Goal: Check status: Check status

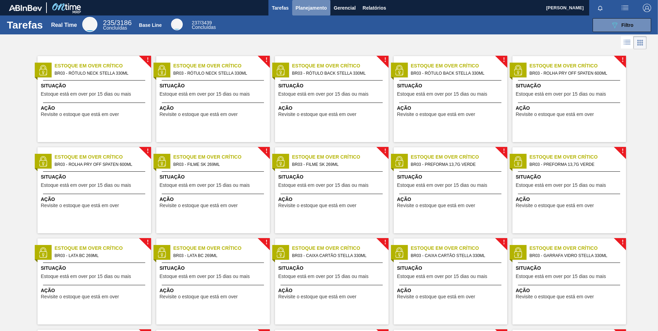
click at [311, 6] on span "Planejamento" at bounding box center [311, 8] width 31 height 8
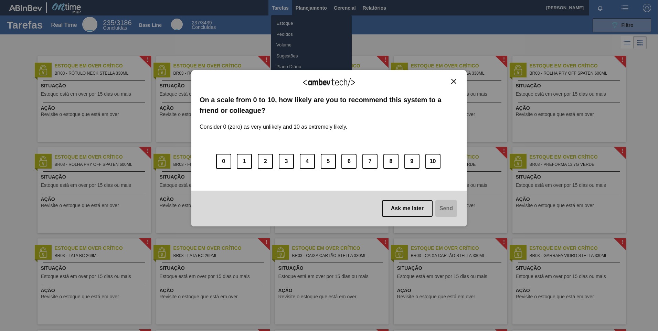
drag, startPoint x: 441, startPoint y: 84, endPoint x: 454, endPoint y: 83, distance: 12.4
click at [443, 84] on div "We appreciate your feedback!" at bounding box center [329, 87] width 259 height 16
click at [455, 83] on img "Close" at bounding box center [453, 81] width 5 height 5
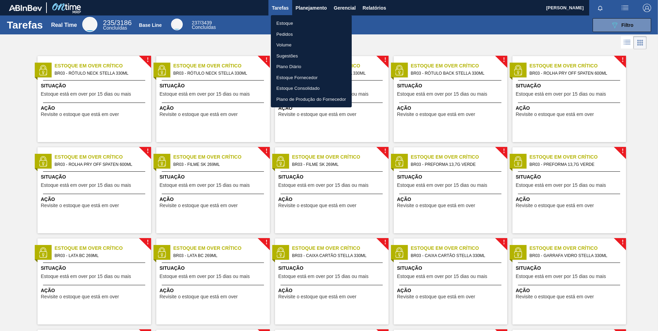
drag, startPoint x: 273, startPoint y: 30, endPoint x: 277, endPoint y: 30, distance: 3.8
click at [273, 30] on li "Pedidos" at bounding box center [311, 34] width 81 height 11
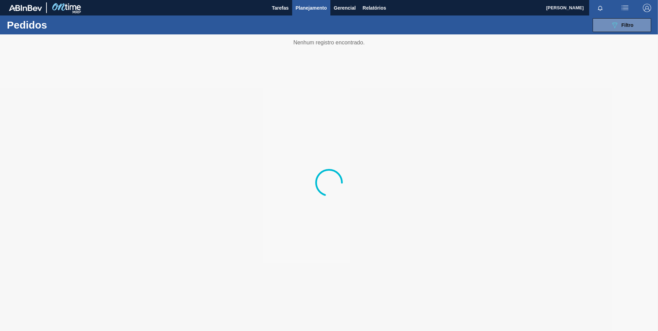
click at [281, 0] on body "Tarefas Planejamento Gerencial Relatórios [PERSON_NAME] LACERDA Marcar todas co…" at bounding box center [329, 0] width 658 height 0
click at [624, 28] on div "089F7B8B-B2A5-4AFE-B5C0-19BA573D28AC Filtro" at bounding box center [622, 25] width 23 height 8
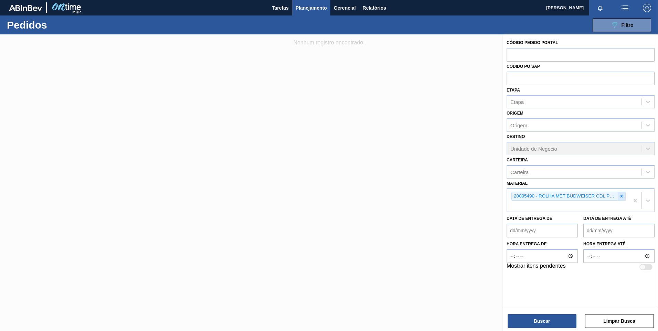
click at [621, 195] on icon at bounding box center [621, 196] width 5 height 5
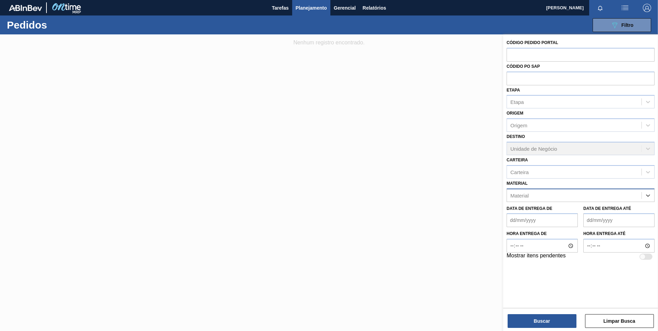
paste input "30019087"
type input "30019087"
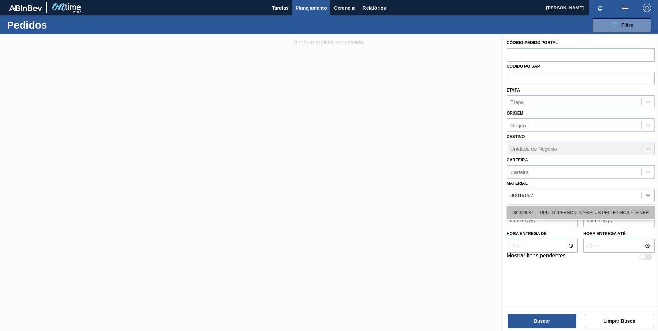
click at [568, 212] on div "30019087 - LUPULO [PERSON_NAME] US PELLET HOSPTEINER" at bounding box center [581, 212] width 148 height 13
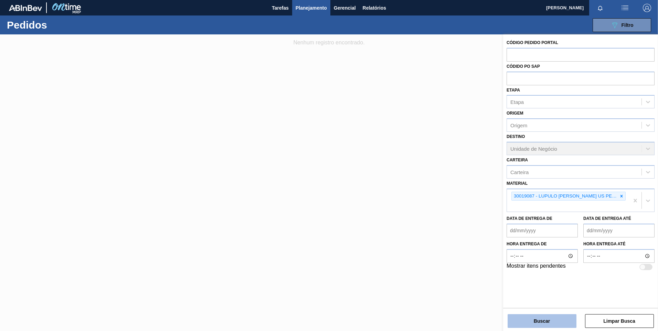
click at [523, 317] on button "Buscar" at bounding box center [542, 321] width 69 height 14
